Goal: Information Seeking & Learning: Check status

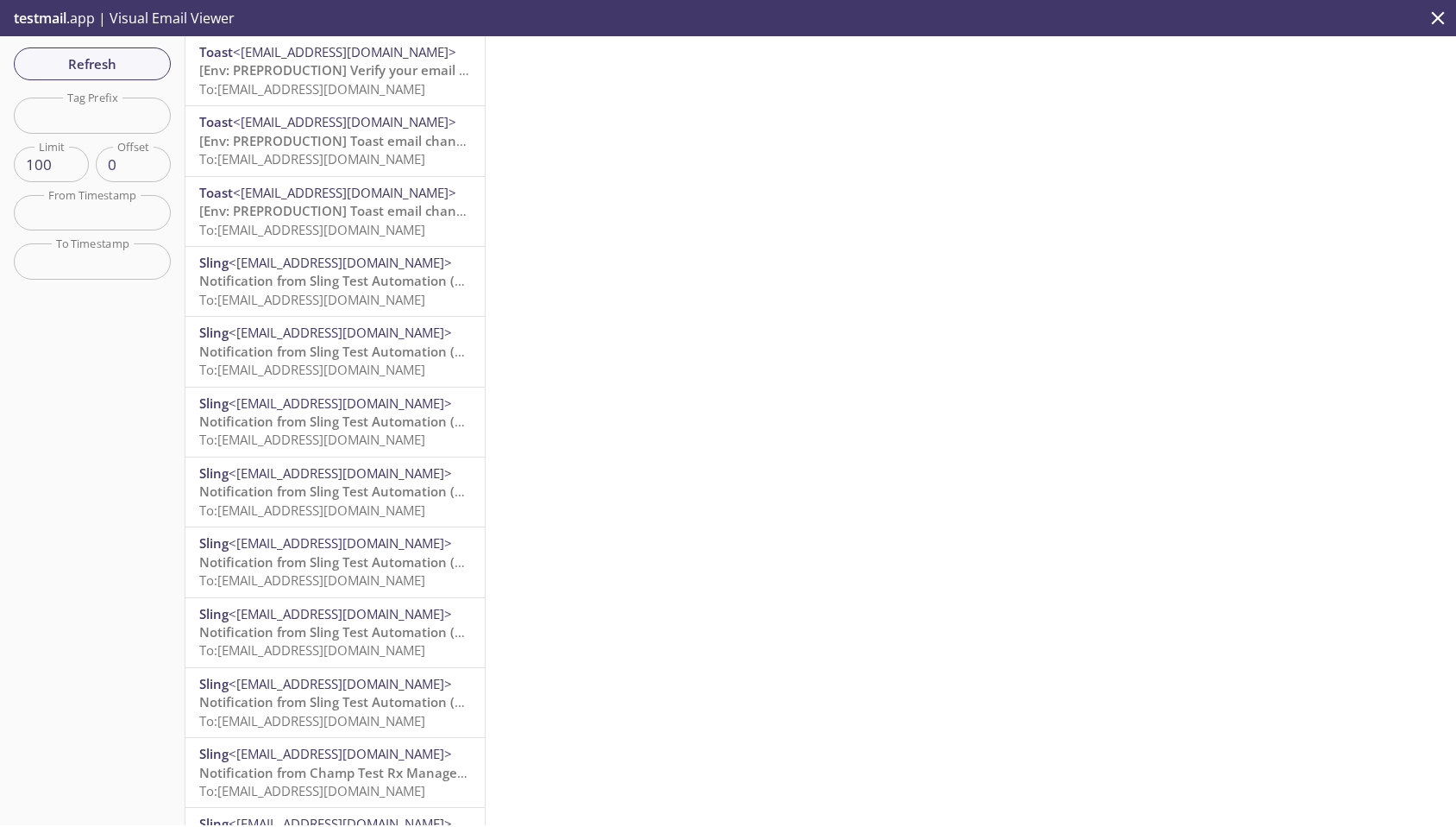
click at [342, 83] on span "To: slingauto.lite1@inbox.testmail.app" at bounding box center [312, 89] width 226 height 17
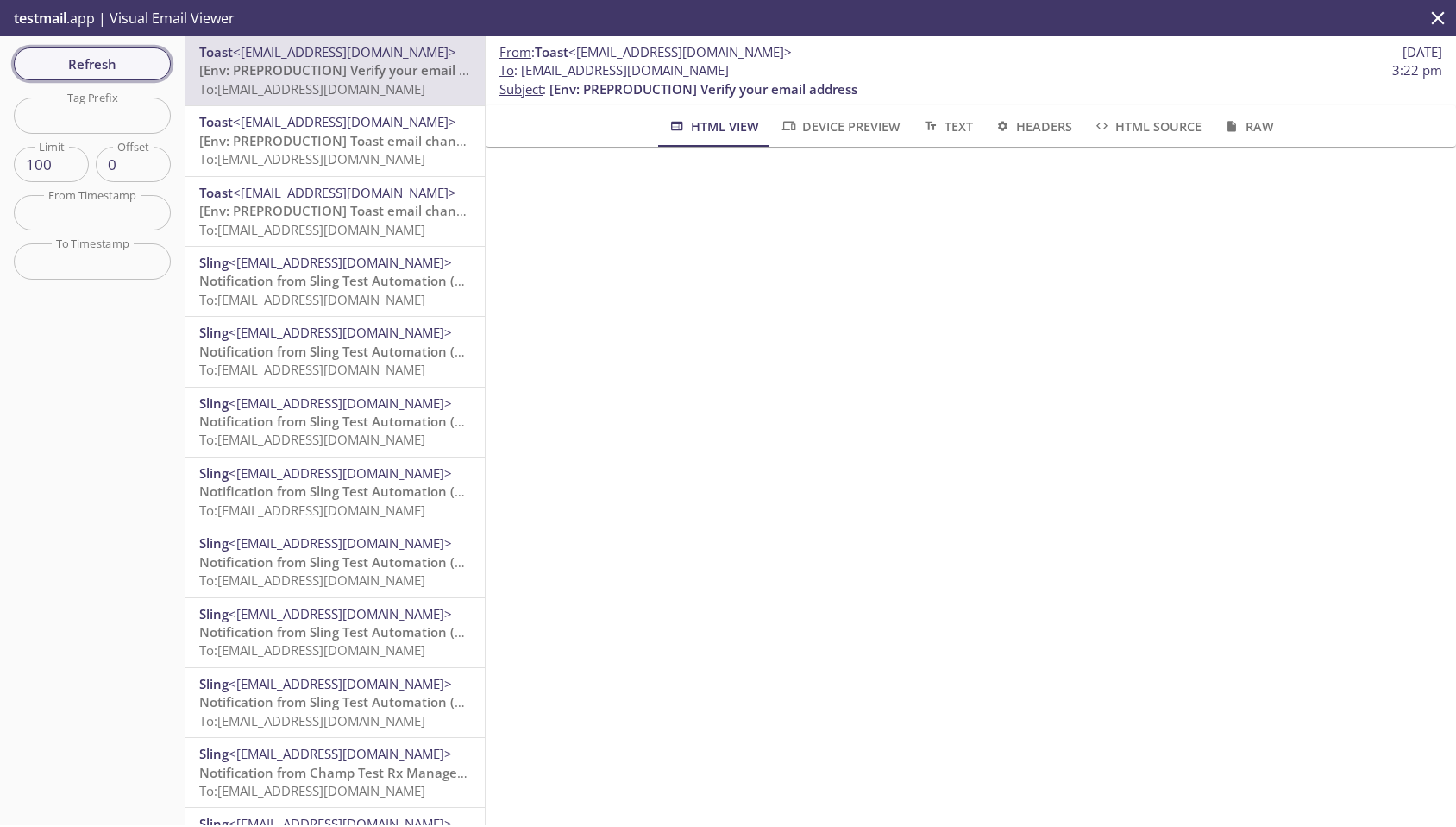
click at [117, 60] on span "Refresh" at bounding box center [93, 64] width 129 height 23
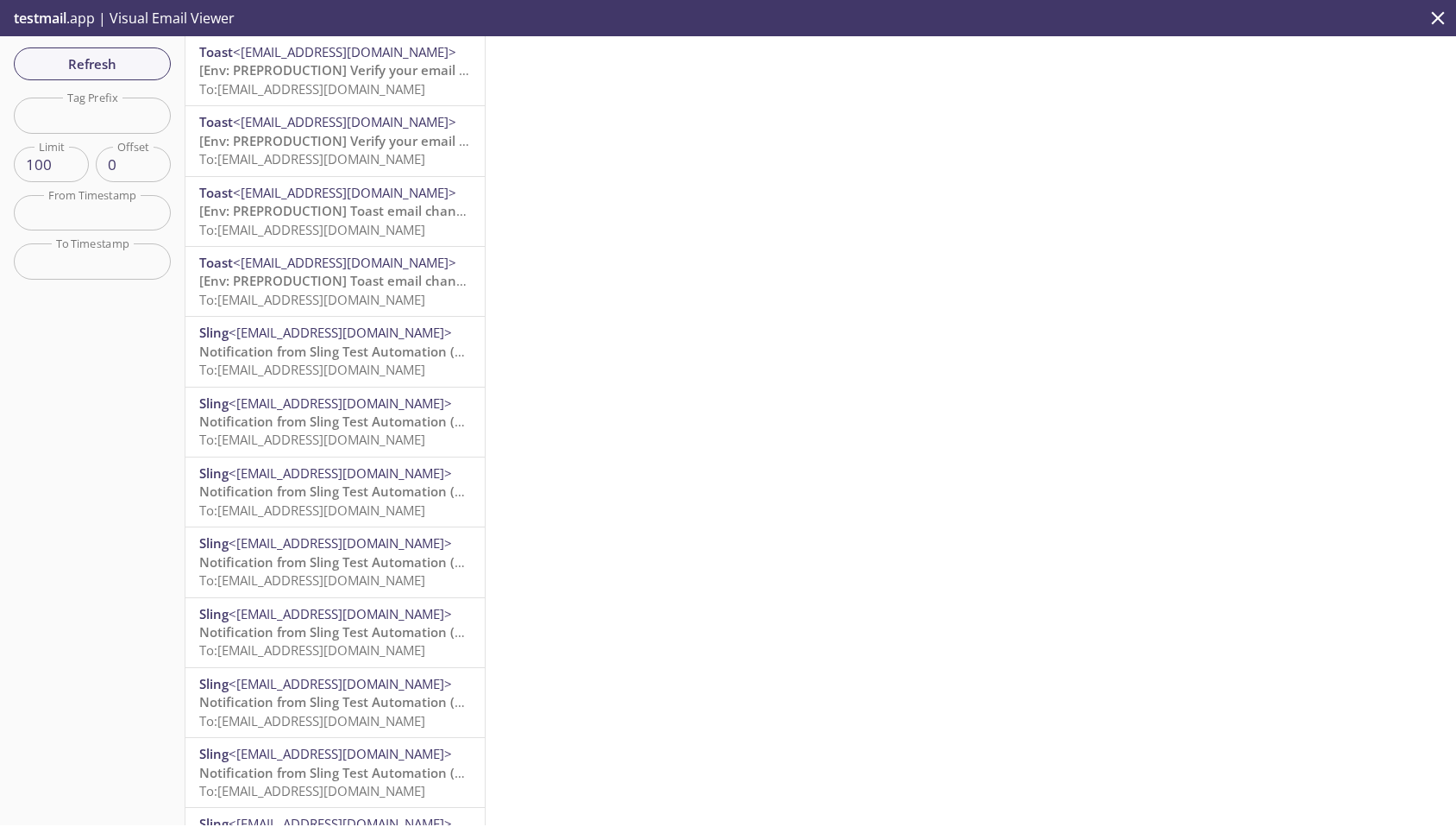
click at [348, 83] on span "To: slingauto.lite2@inbox.testmail.app" at bounding box center [312, 89] width 226 height 17
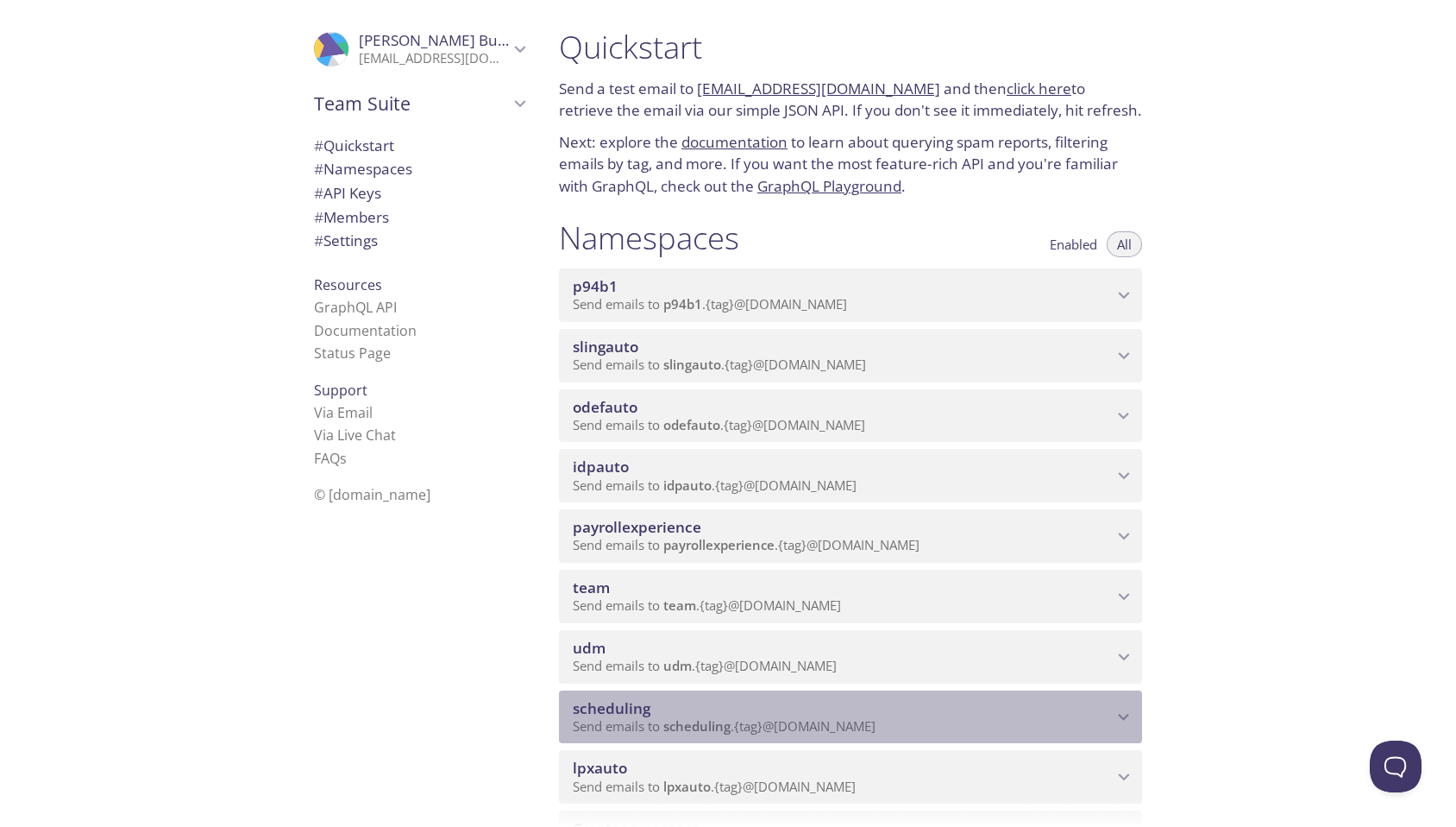
click at [764, 717] on span "Send emails to scheduling . {tag} @[DOMAIN_NAME]" at bounding box center [724, 726] width 303 height 17
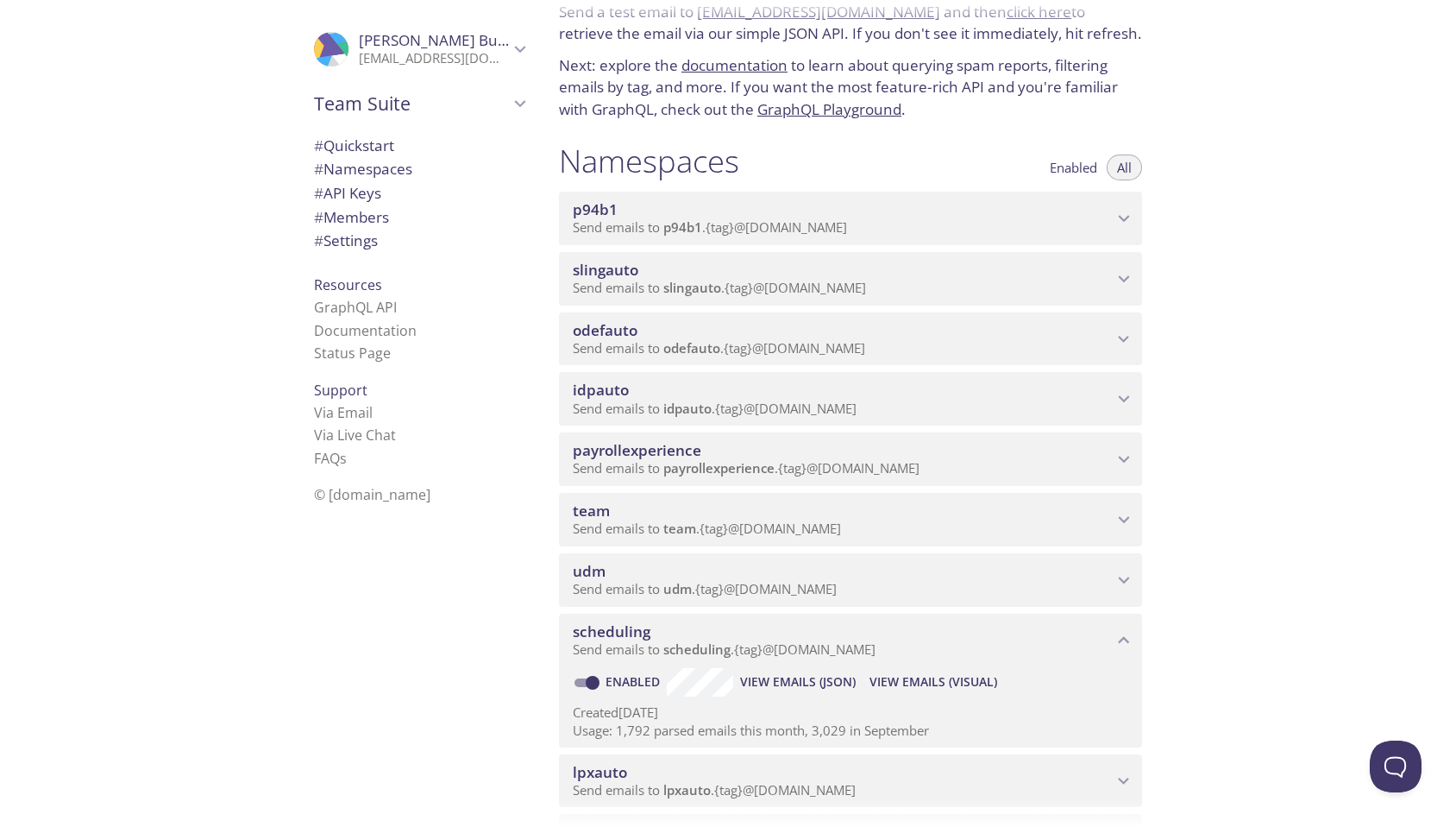
scroll to position [100, 0]
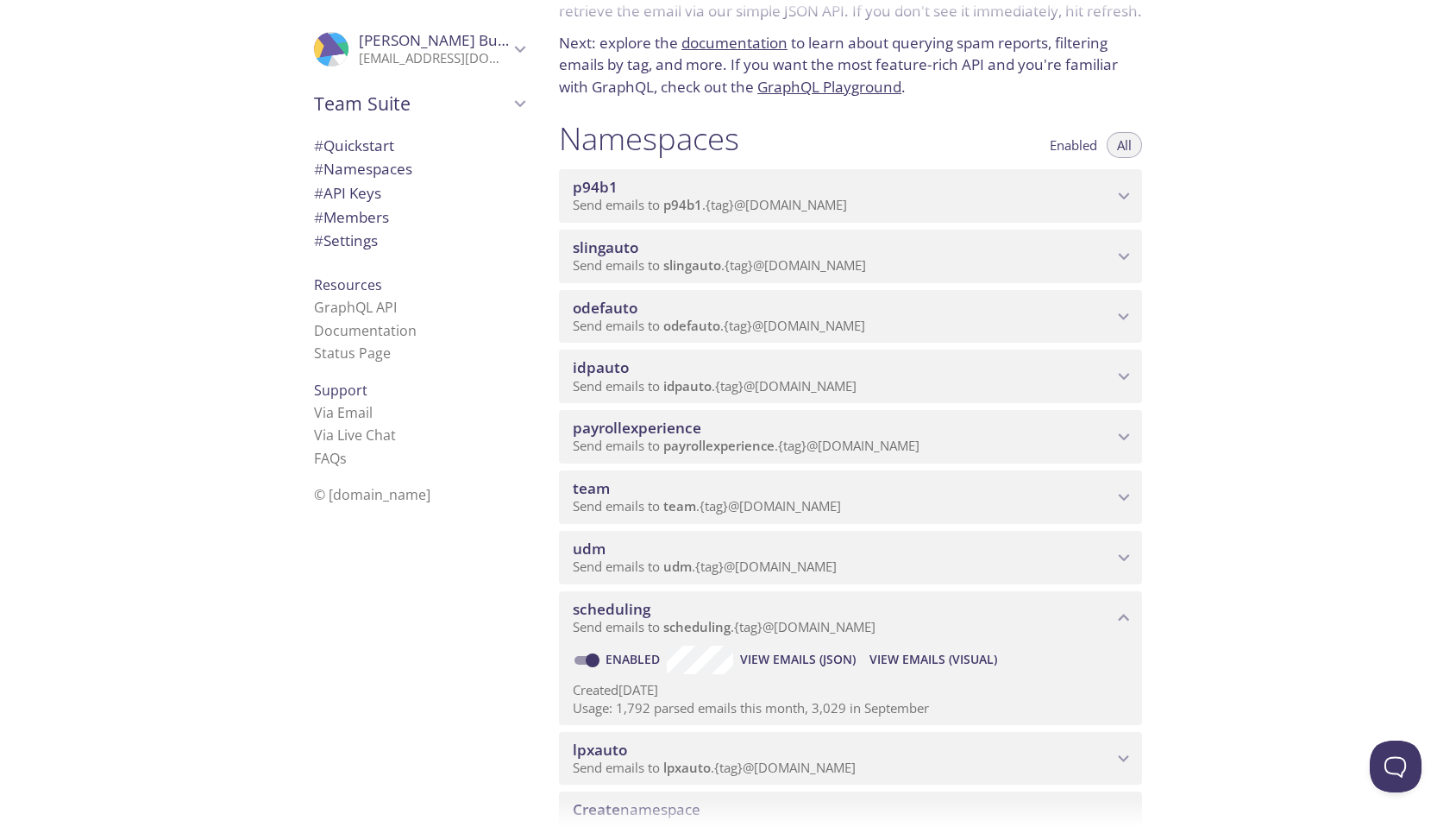
click at [936, 655] on span "View Emails (Visual)" at bounding box center [933, 659] width 127 height 21
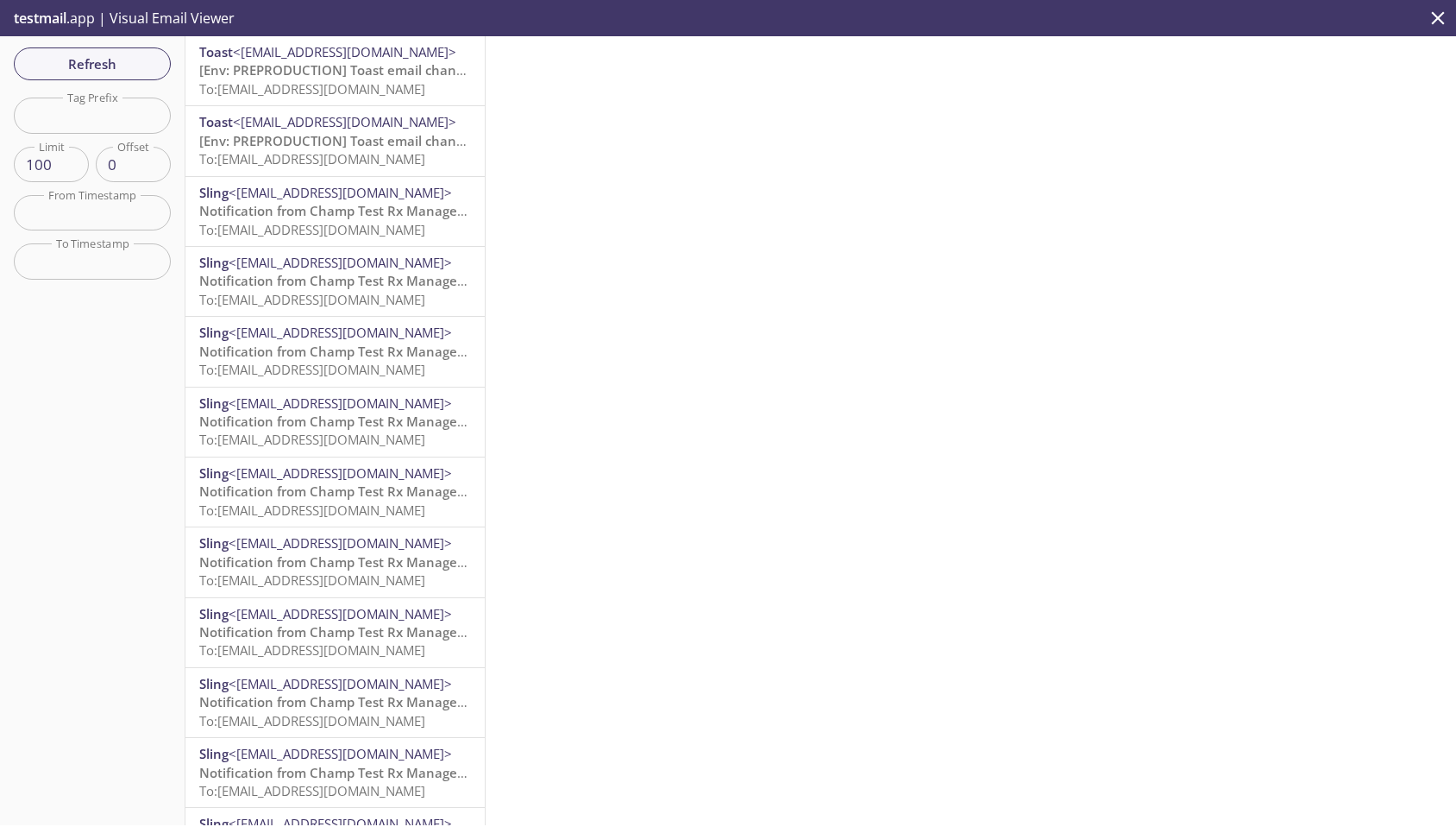
click at [352, 76] on span "[Env: PREPRODUCTION] Toast email changed" at bounding box center [339, 70] width 279 height 17
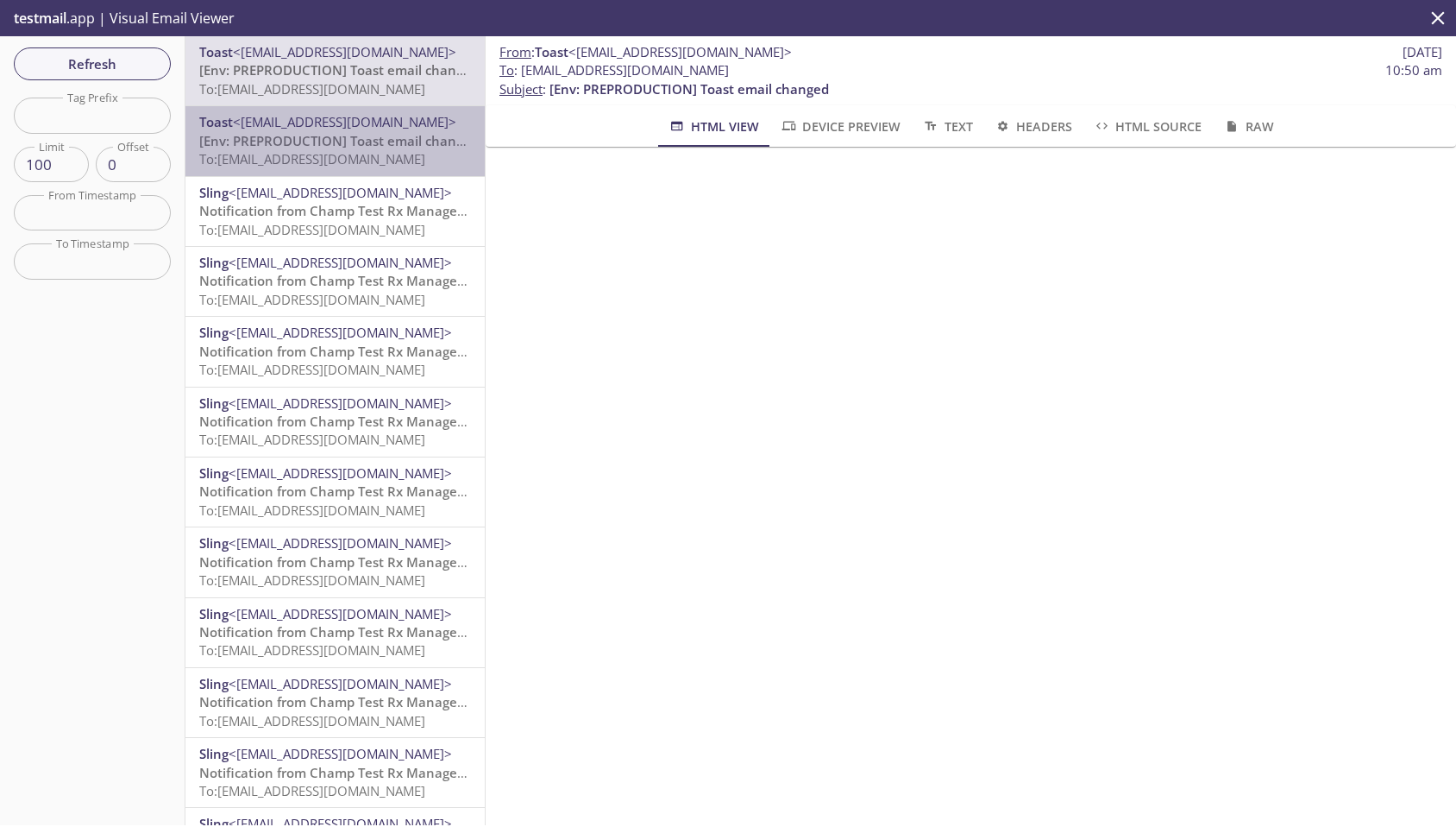
click at [265, 147] on span "[Env: PREPRODUCTION] Toast email changed" at bounding box center [339, 141] width 279 height 17
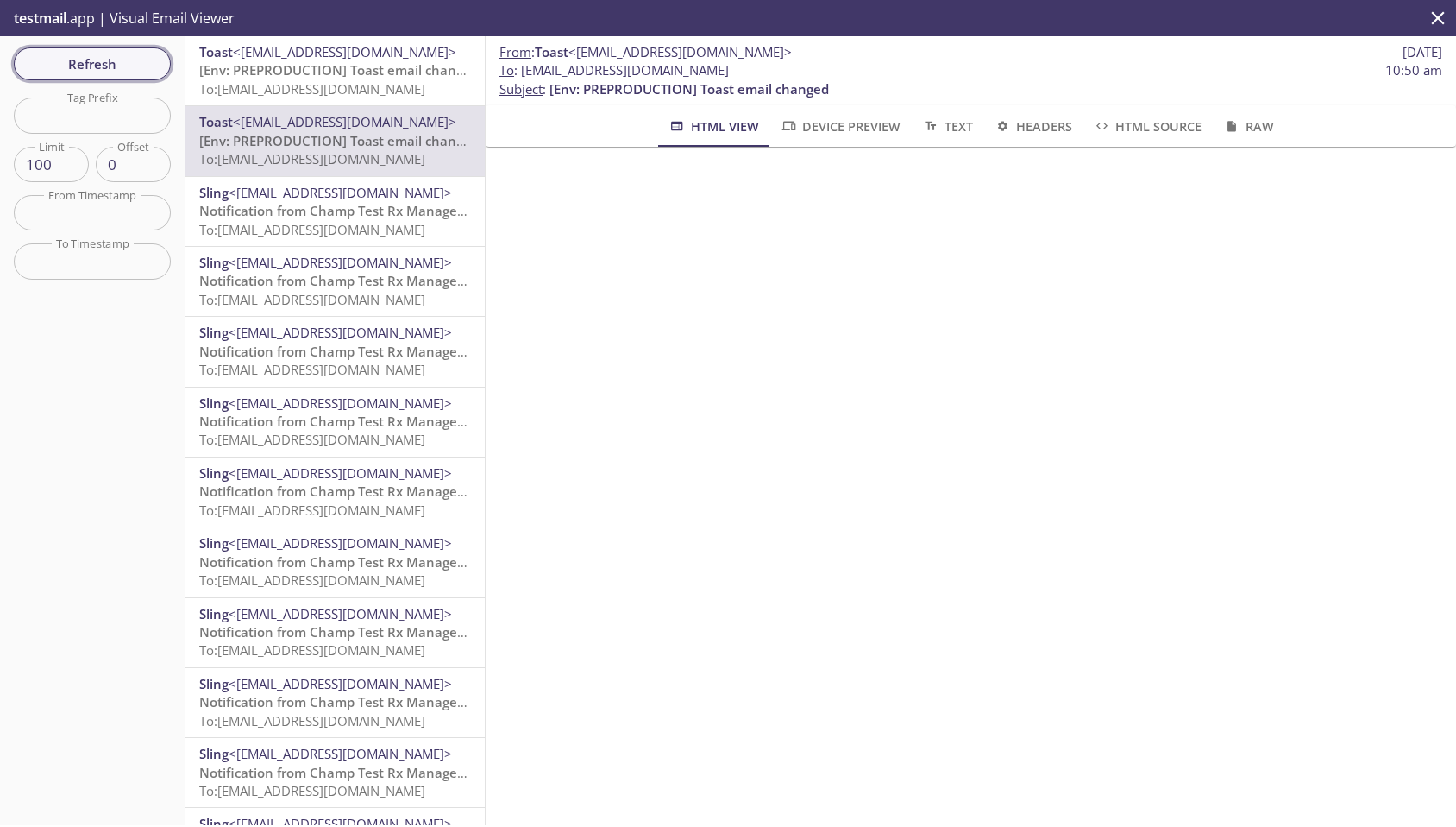
click at [104, 65] on span "Refresh" at bounding box center [93, 64] width 129 height 23
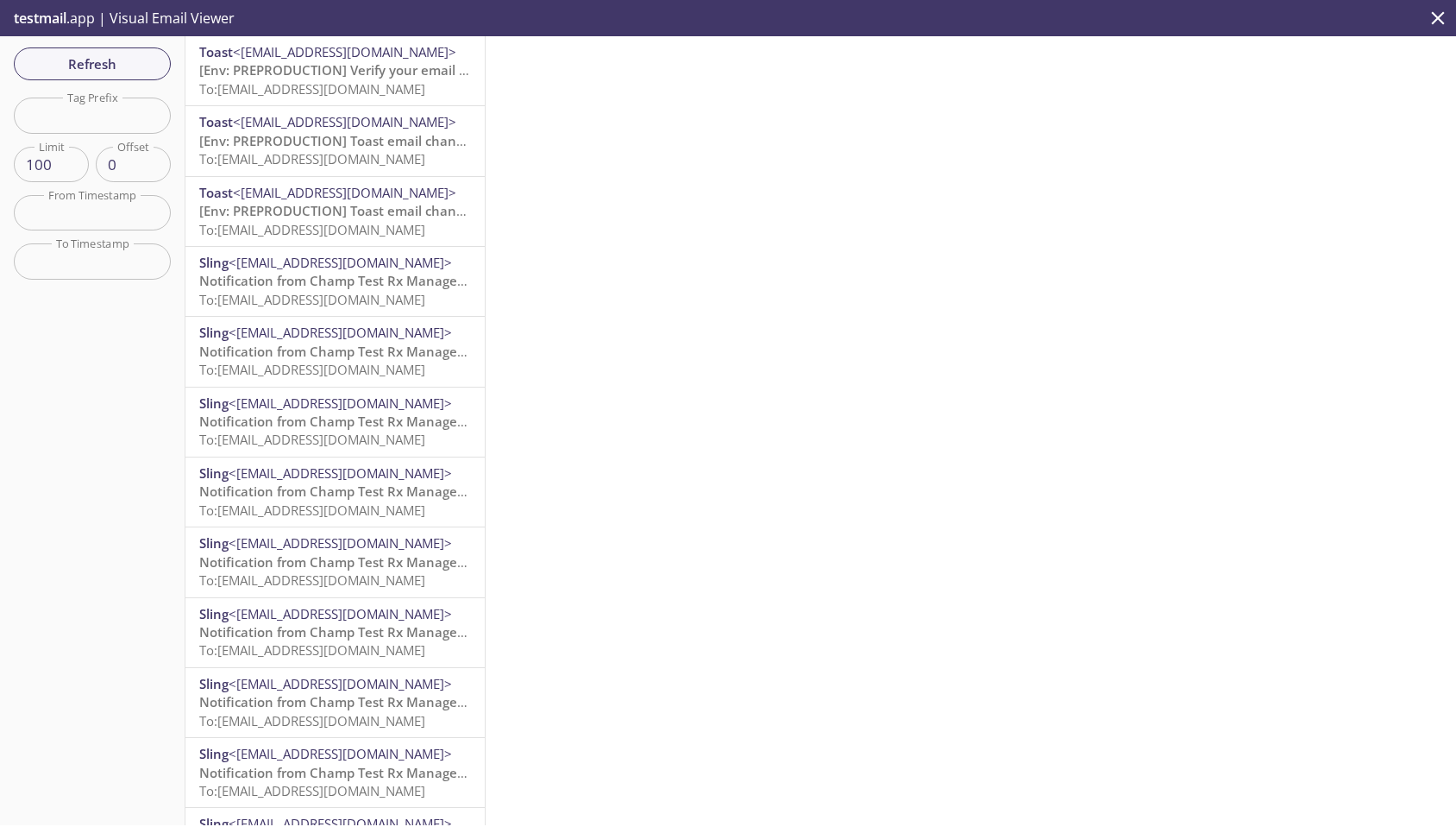
click at [294, 76] on span "[Env: PREPRODUCTION] Verify your email address" at bounding box center [353, 70] width 308 height 17
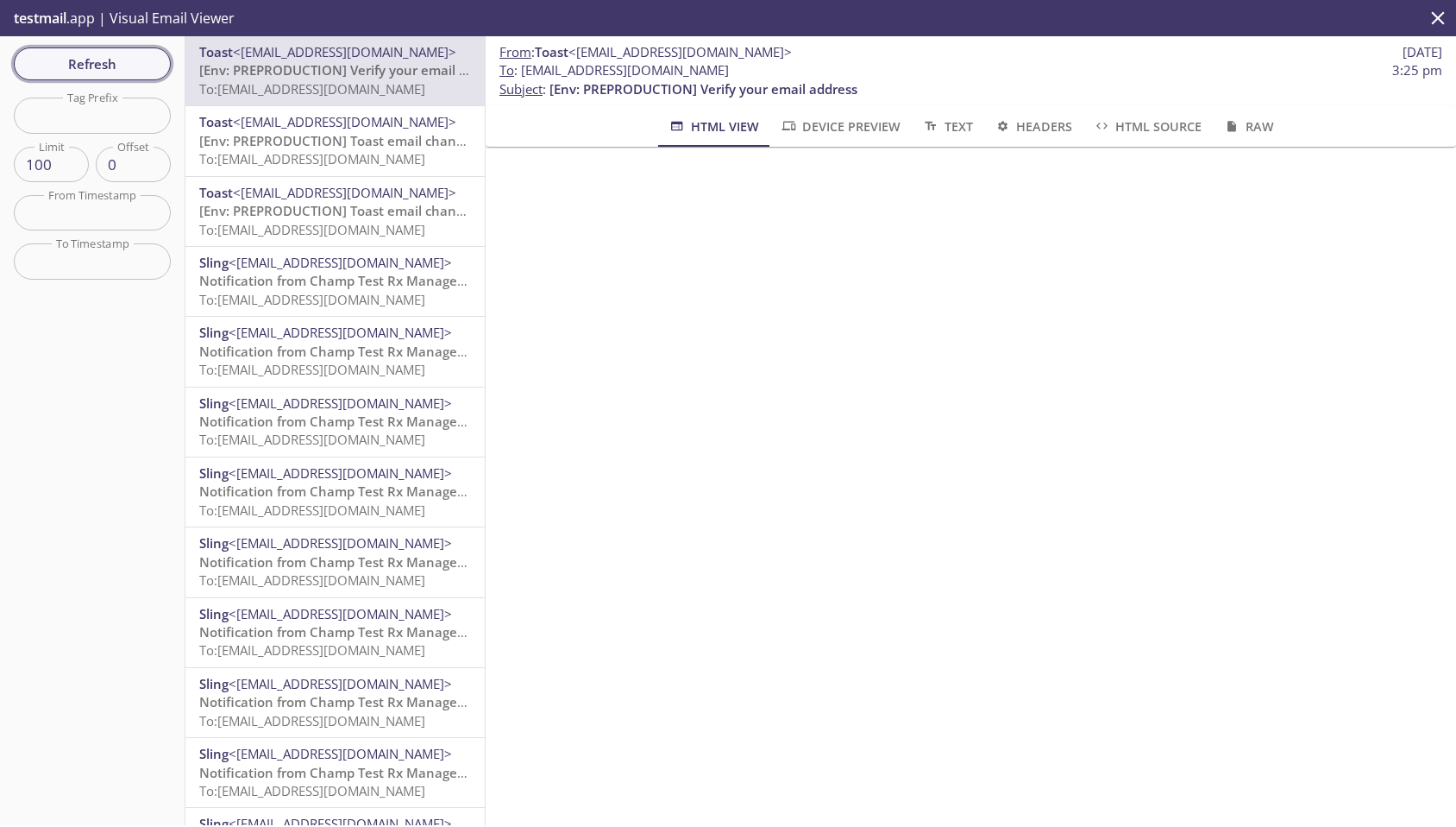
click at [146, 69] on span "Refresh" at bounding box center [93, 64] width 129 height 23
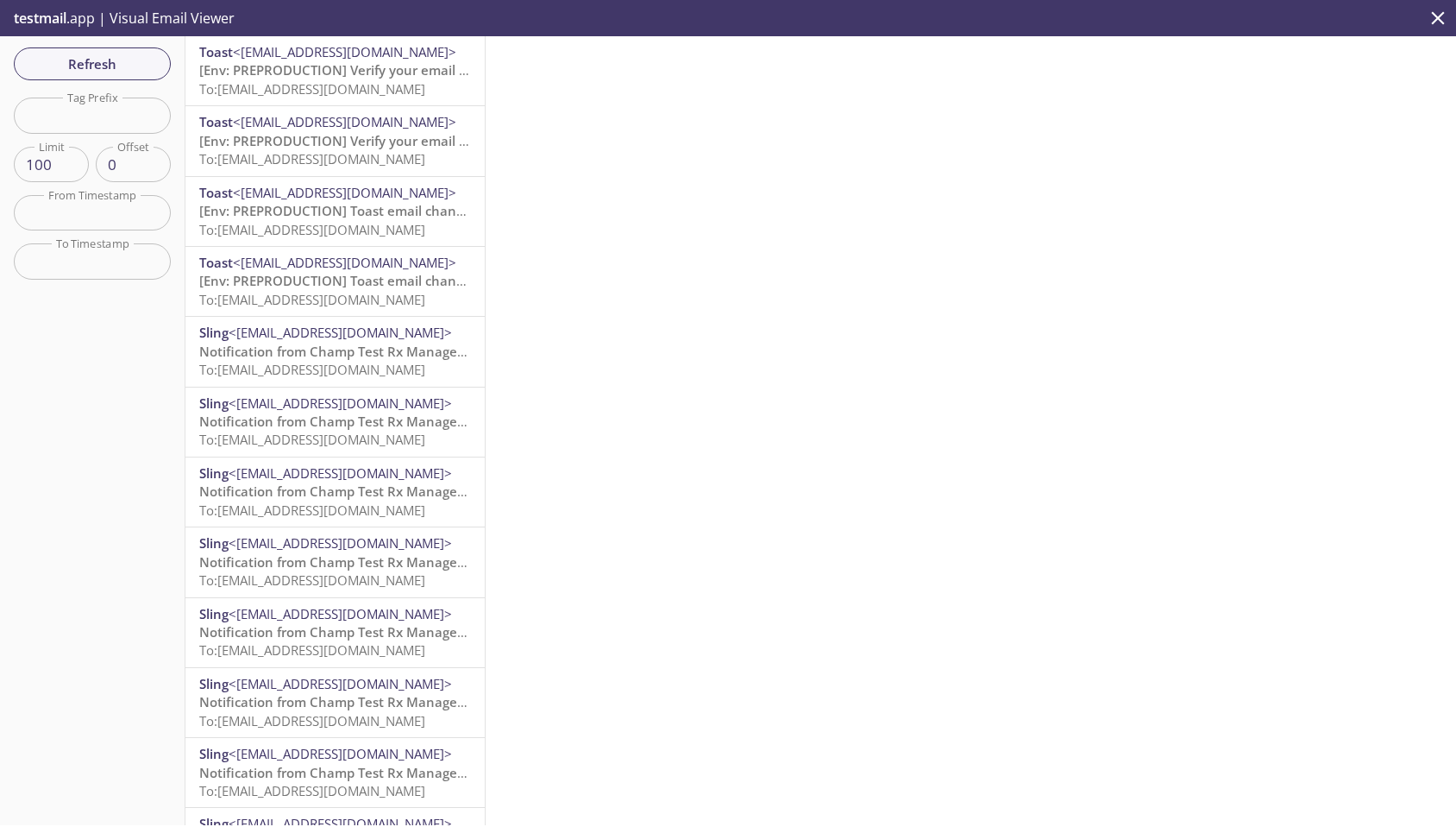
click at [319, 81] on span "To: [EMAIL_ADDRESS][DOMAIN_NAME]" at bounding box center [312, 89] width 226 height 17
